Goal: Communication & Community: Share content

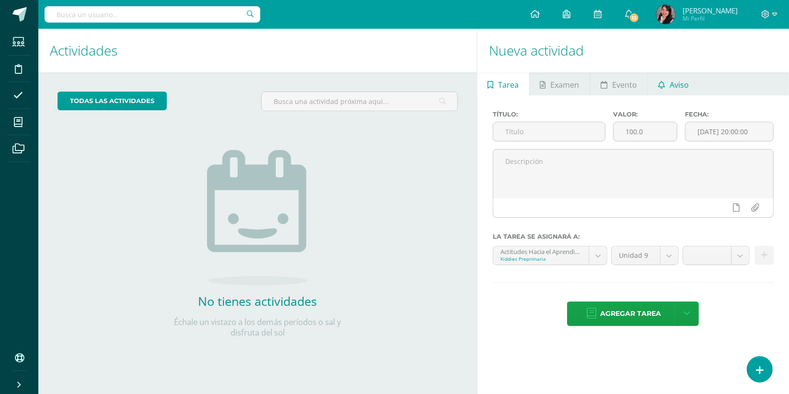
click at [664, 82] on link "Aviso" at bounding box center [673, 83] width 51 height 23
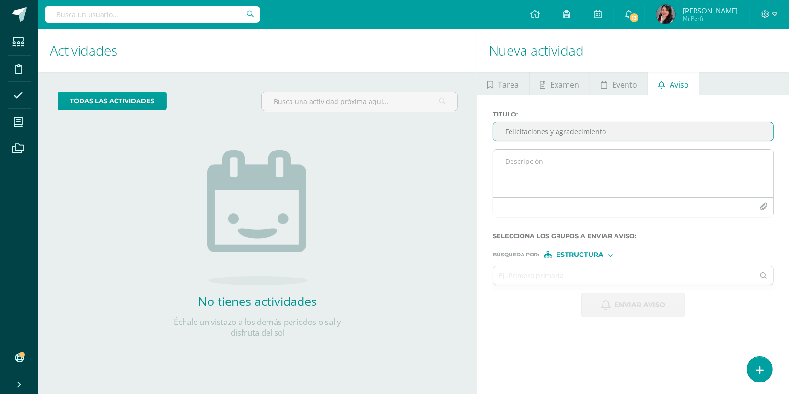
type input "Felicitaciones y agradecimiento"
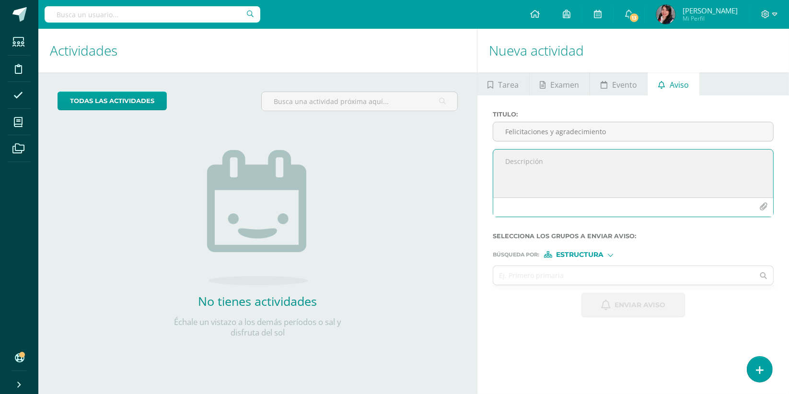
click at [546, 175] on textarea at bounding box center [633, 174] width 280 height 48
click at [581, 179] on textarea "Buen día Felicitamos a los niños y niñas de Kiddies que han estado practicando …" at bounding box center [633, 174] width 280 height 48
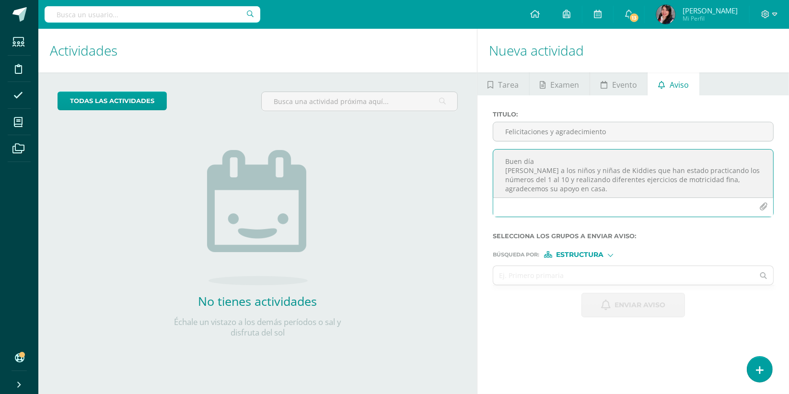
click at [605, 190] on textarea "Buen día [PERSON_NAME] a los niños y niñas de Kiddies que han estado practicand…" at bounding box center [633, 174] width 280 height 48
click at [722, 165] on textarea "Buen día [PERSON_NAME] a los niños y niñas de Kiddies que han estado practicand…" at bounding box center [633, 174] width 280 height 48
click at [624, 185] on textarea "Buen día Felicitamos a los niños y niñas de Kiddies que han compartido las foto…" at bounding box center [633, 174] width 280 height 48
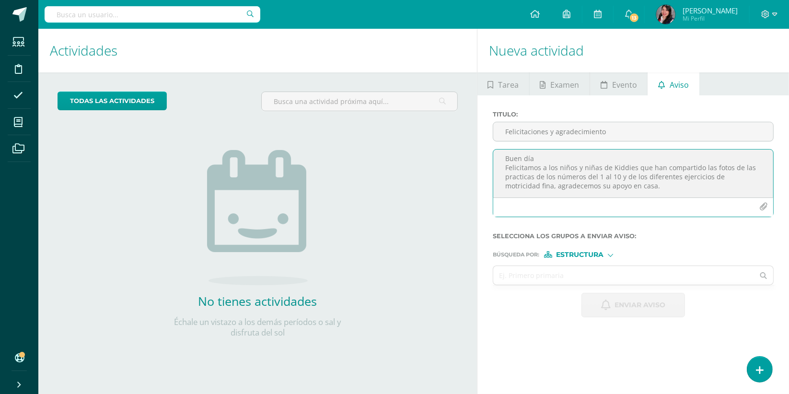
click at [622, 183] on textarea "Buen día Felicitamos a los niños y niñas de Kiddies que han compartido las foto…" at bounding box center [633, 174] width 280 height 48
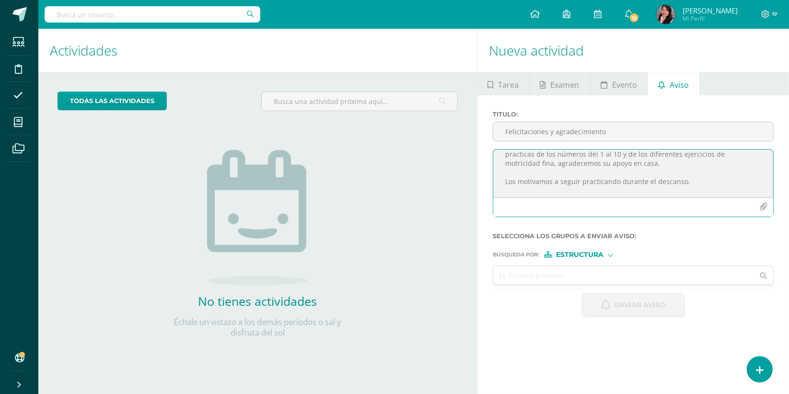
scroll to position [25, 0]
click at [683, 184] on textarea "Buen día Felicitamos a los niños y niñas de Kiddies que han compartido las foto…" at bounding box center [633, 174] width 280 height 48
click at [688, 158] on textarea "Buen día Felicitamos a los niños y niñas de Kiddies que han compartido las foto…" at bounding box center [633, 174] width 280 height 48
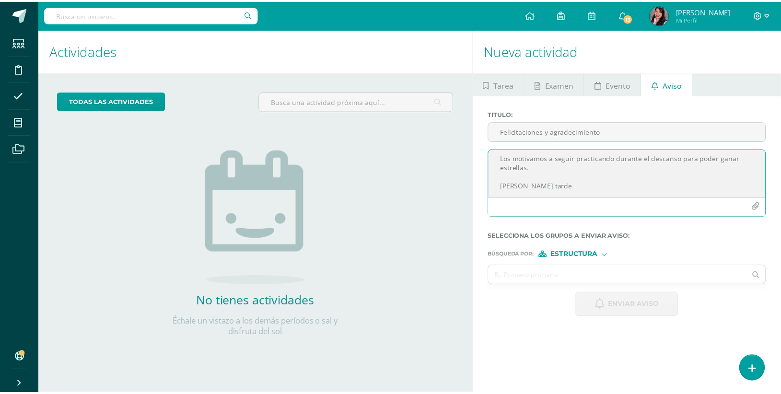
scroll to position [43, 0]
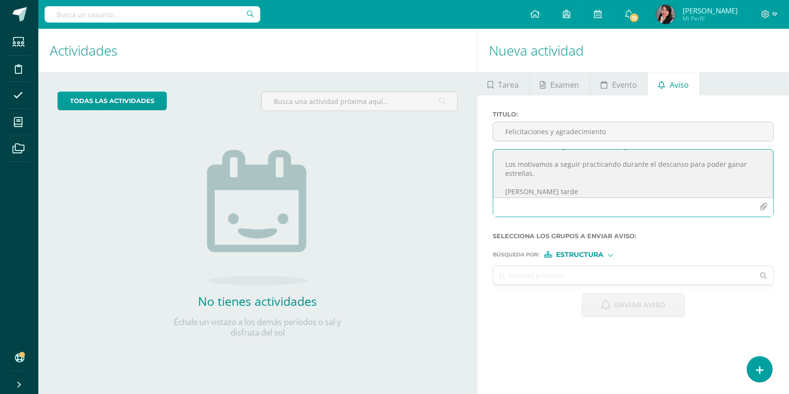
drag, startPoint x: 540, startPoint y: 171, endPoint x: 652, endPoint y: 157, distance: 112.6
click at [652, 157] on textarea "Buen día Felicitamos a los niños y niñas de Kiddies que han compartido las foto…" at bounding box center [633, 174] width 280 height 48
click at [535, 176] on textarea "Buen día Felicitamos a los niños y niñas de Kiddies que han compartido las foto…" at bounding box center [633, 174] width 280 height 48
type textarea "Buen día Felicitamos a los niños y niñas de Kiddies que han compartido las foto…"
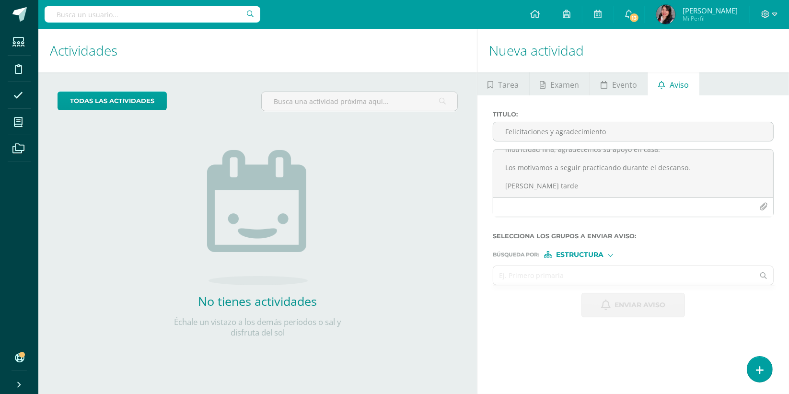
click at [628, 274] on input "text" at bounding box center [623, 275] width 261 height 19
type input "kiddies"
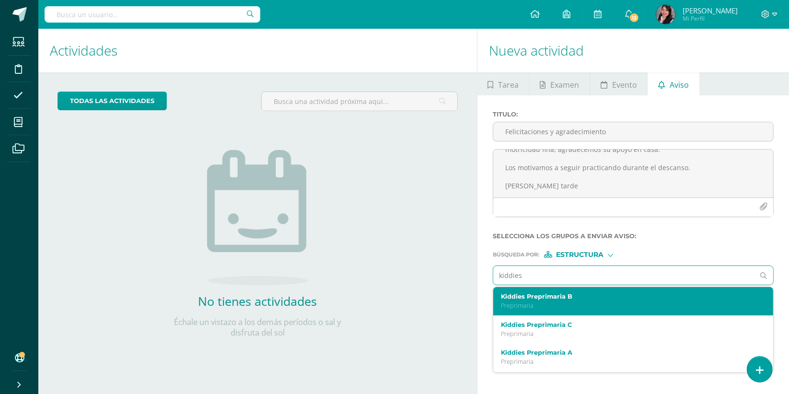
click at [569, 301] on div "Kiddies Preprimaria B Preprimaria" at bounding box center [627, 301] width 253 height 17
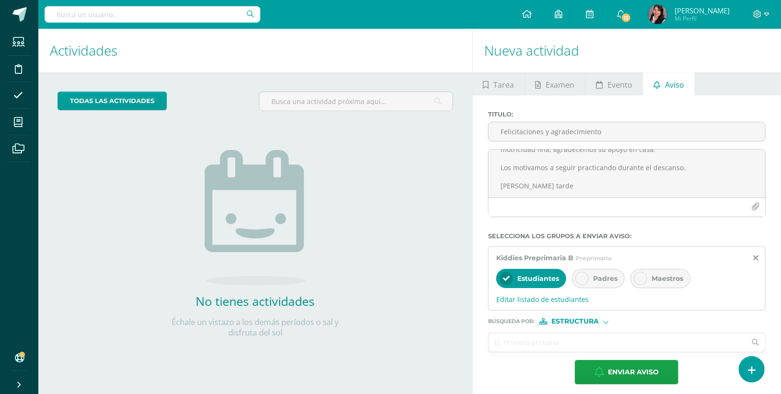
click at [582, 284] on div at bounding box center [581, 278] width 13 height 13
click at [549, 350] on input "text" at bounding box center [617, 342] width 257 height 19
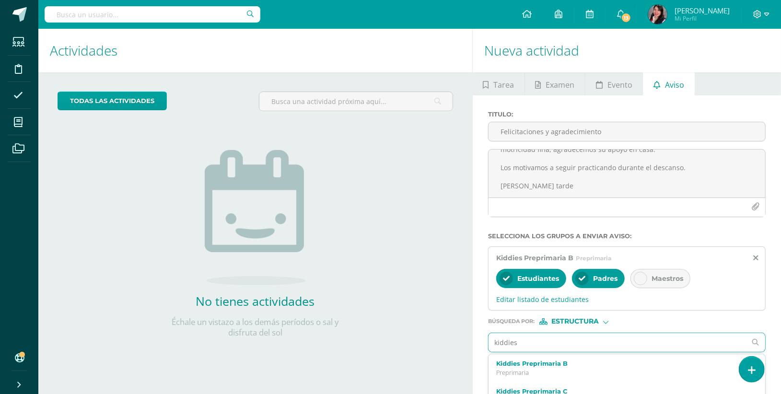
type input "kiddies"
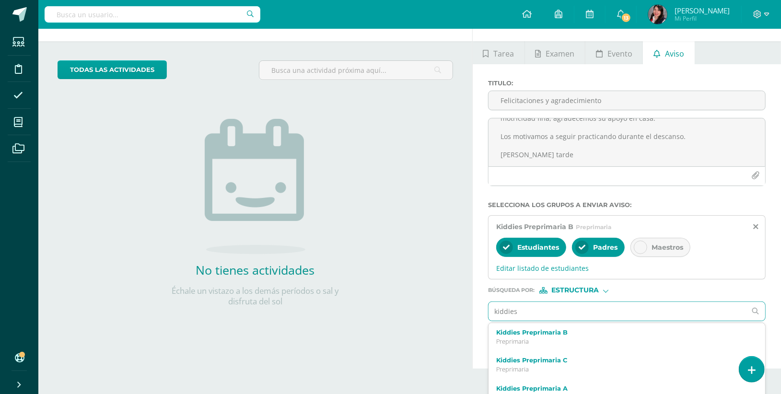
scroll to position [32, 0]
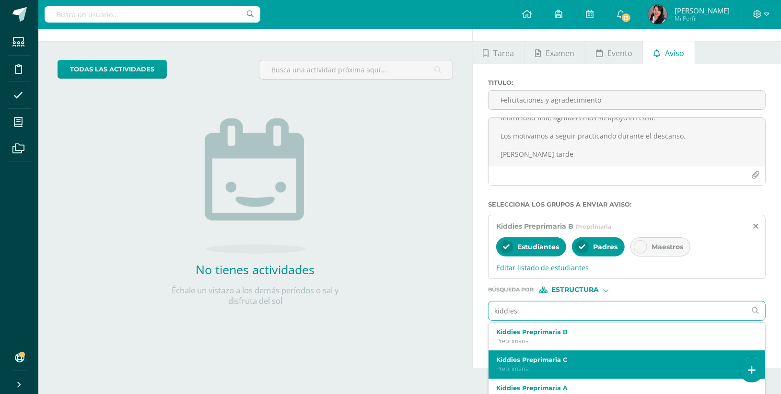
click at [546, 362] on label "Kiddies Preprimaria C" at bounding box center [621, 359] width 250 height 7
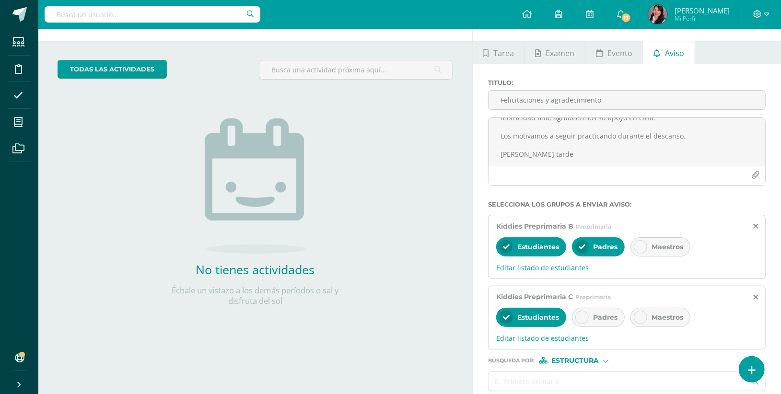
click at [581, 318] on icon at bounding box center [582, 317] width 7 height 7
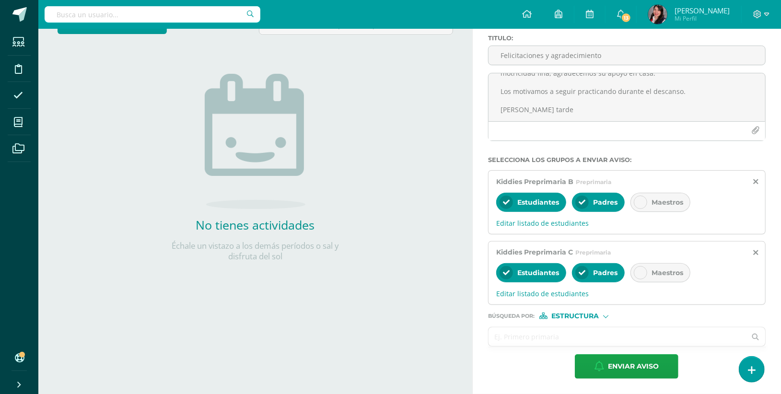
click at [568, 339] on input "text" at bounding box center [617, 336] width 257 height 19
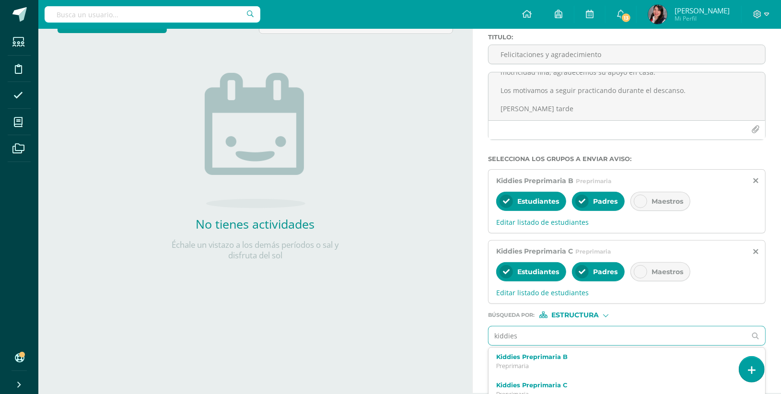
type input "kiddies"
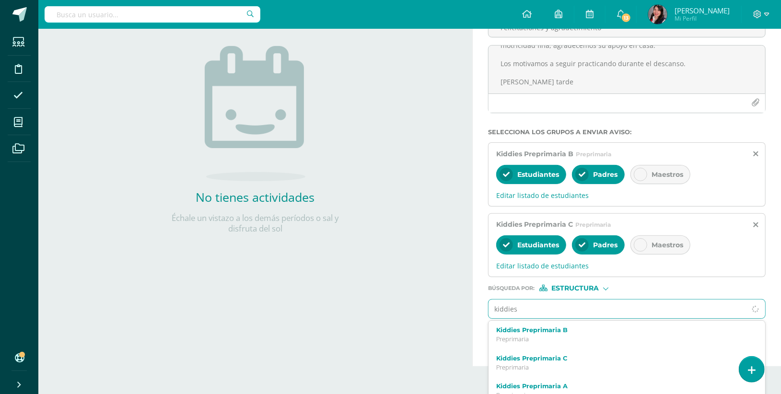
scroll to position [117, 0]
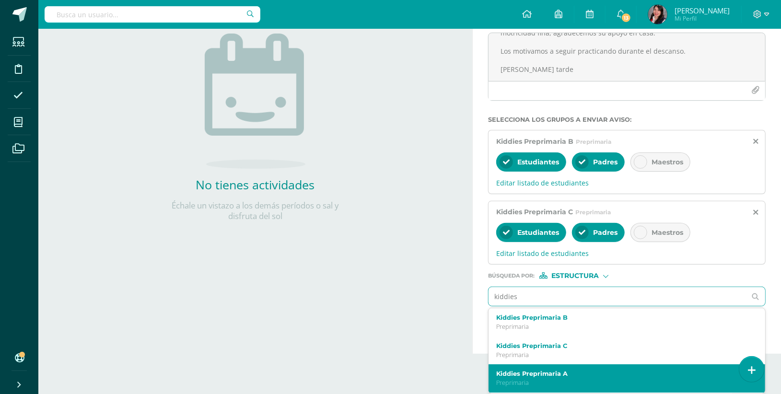
click at [558, 379] on div "Kiddies Preprimaria A Preprimaria" at bounding box center [621, 378] width 250 height 17
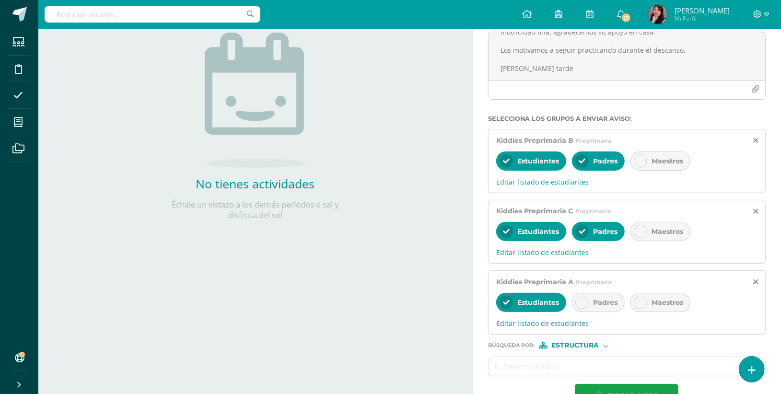
click at [581, 303] on icon at bounding box center [582, 302] width 7 height 7
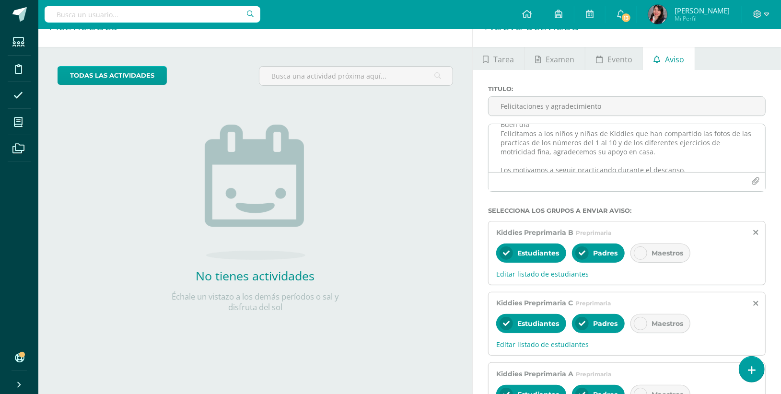
scroll to position [0, 0]
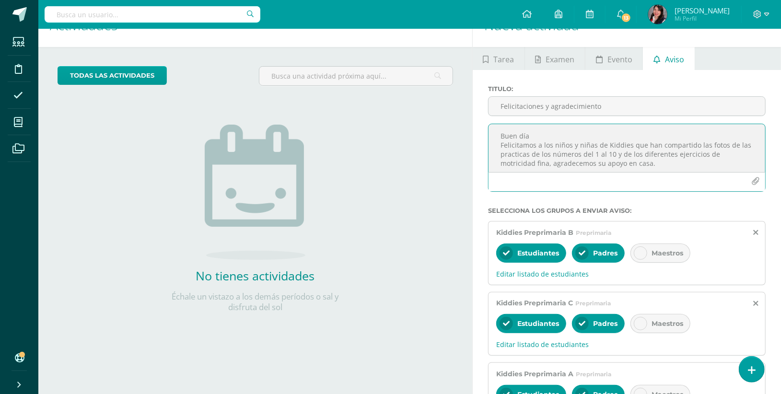
click at [540, 135] on textarea "Buen día Felicitamos a los niños y niñas de Kiddies que han compartido las foto…" at bounding box center [627, 148] width 277 height 48
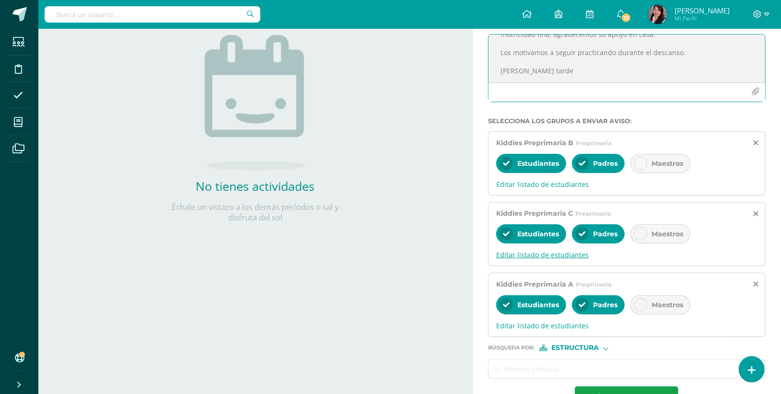
scroll to position [148, 0]
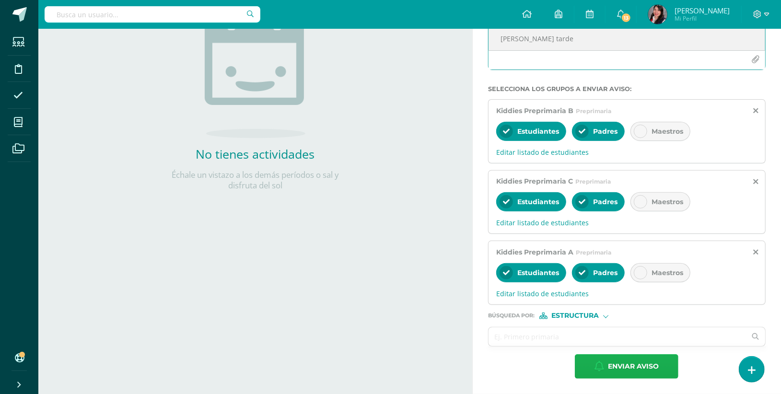
type textarea "Buen día Felicitamos a los niños y niñas de Kiddies que han compartido las foto…"
click at [617, 363] on span "Enviar aviso" at bounding box center [633, 366] width 51 height 23
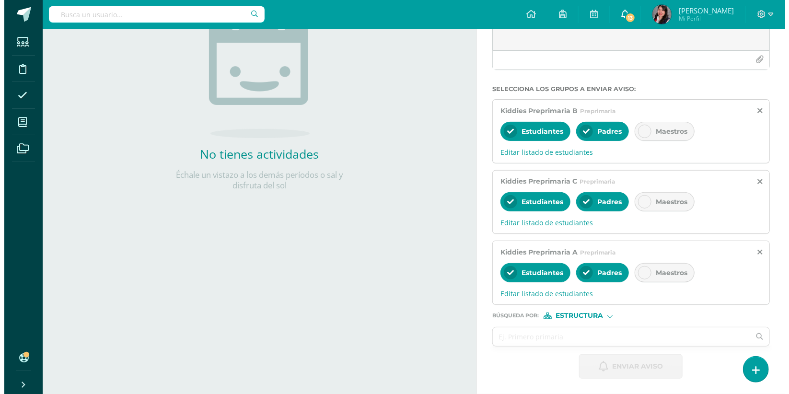
scroll to position [0, 0]
